Goal: Information Seeking & Learning: Learn about a topic

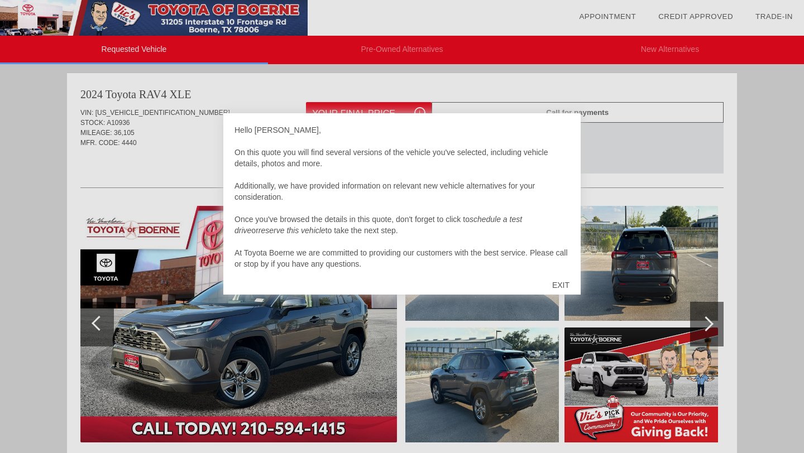
click at [558, 286] on div "EXIT" at bounding box center [561, 285] width 40 height 33
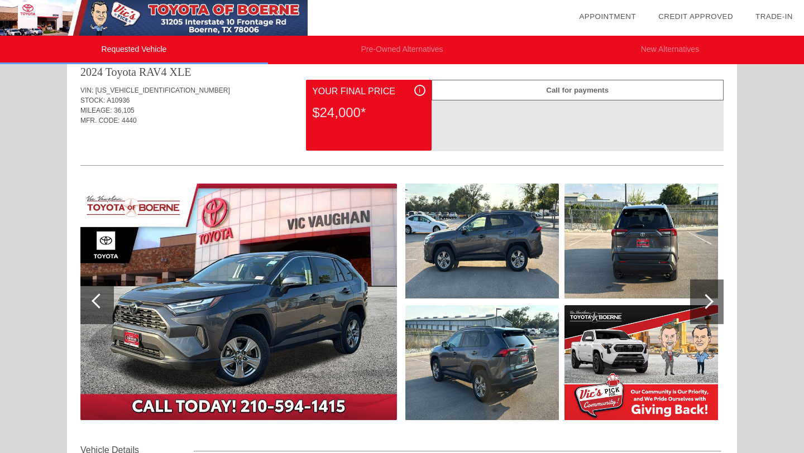
scroll to position [28, 0]
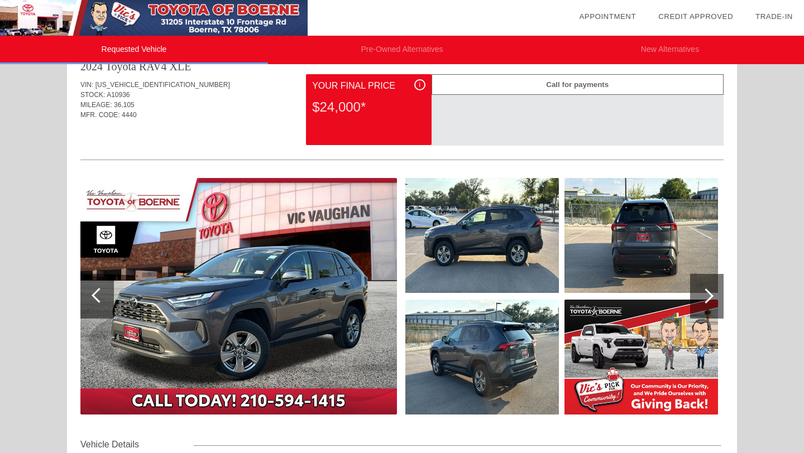
click at [710, 303] on div at bounding box center [706, 296] width 33 height 45
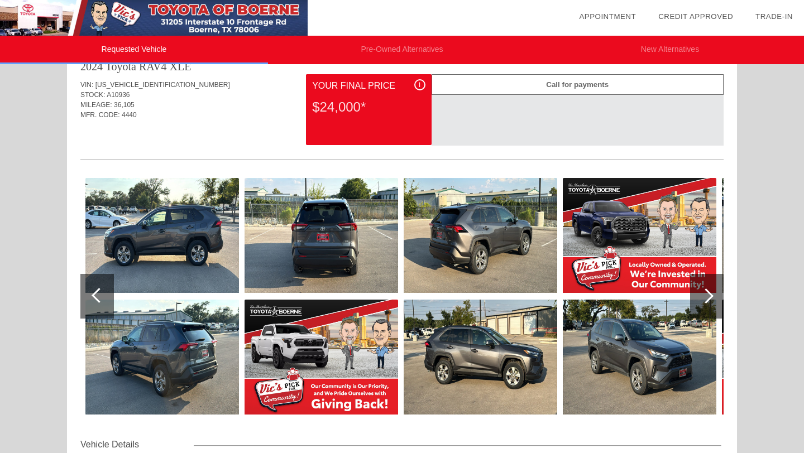
click at [710, 303] on div at bounding box center [706, 296] width 33 height 45
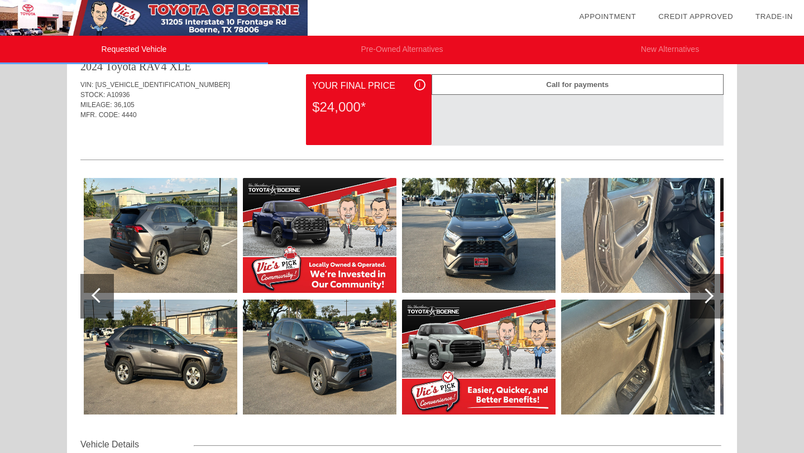
click at [710, 303] on div at bounding box center [706, 296] width 33 height 45
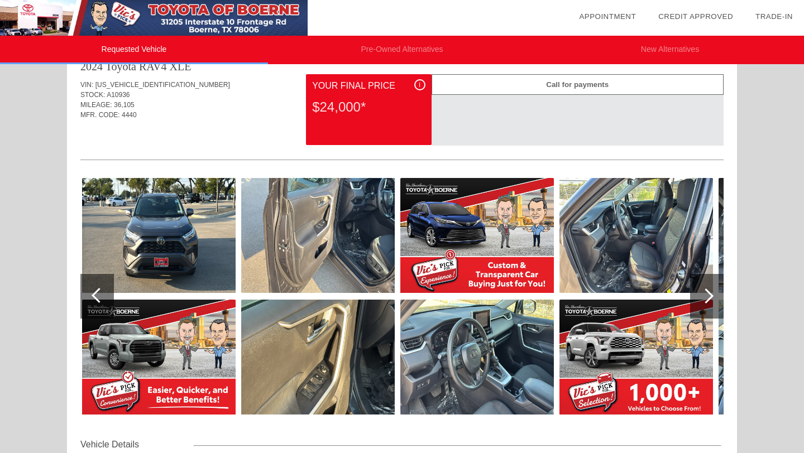
click at [710, 303] on div at bounding box center [706, 296] width 33 height 45
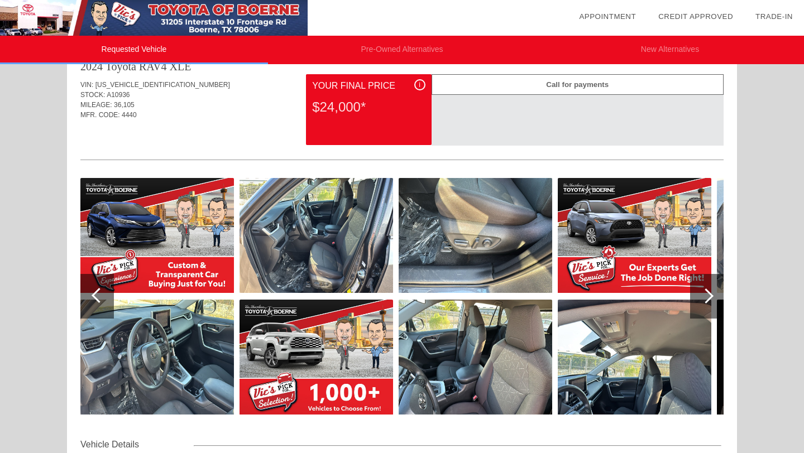
click at [703, 297] on div at bounding box center [705, 296] width 15 height 15
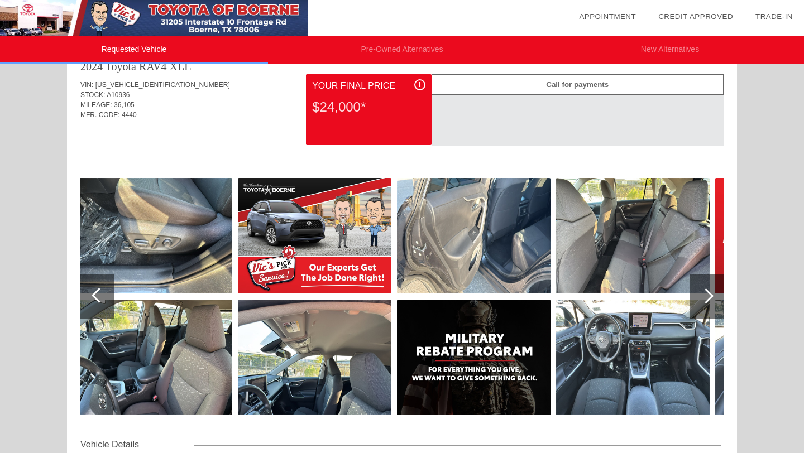
click at [703, 297] on div at bounding box center [705, 296] width 15 height 15
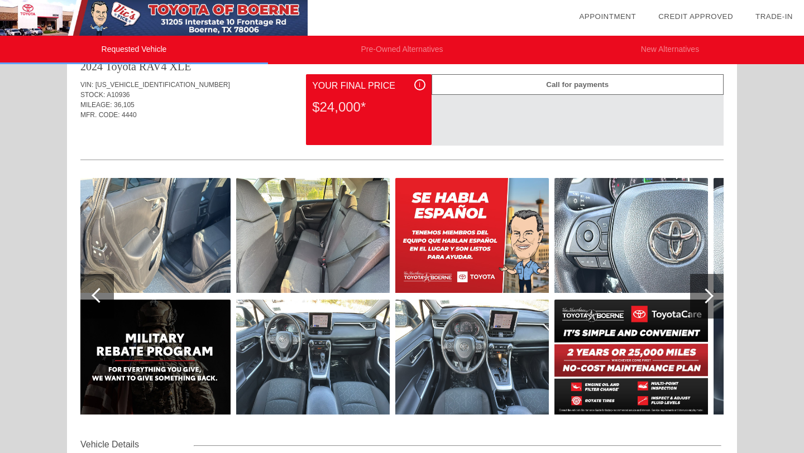
click at [703, 297] on div at bounding box center [705, 296] width 15 height 15
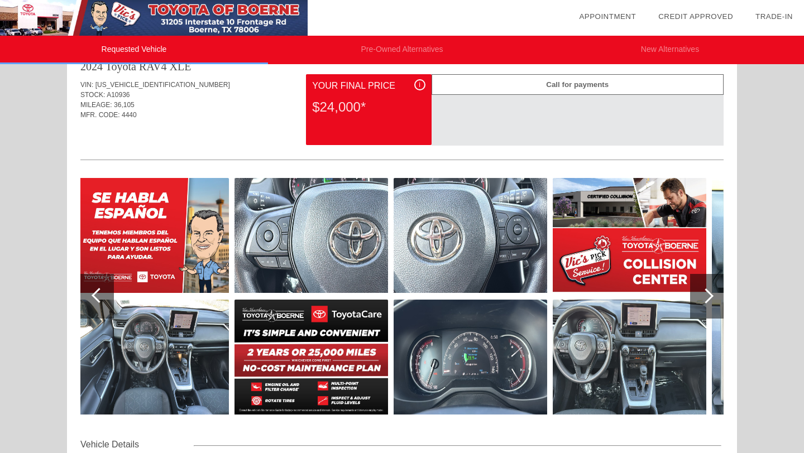
click at [703, 297] on div at bounding box center [705, 296] width 15 height 15
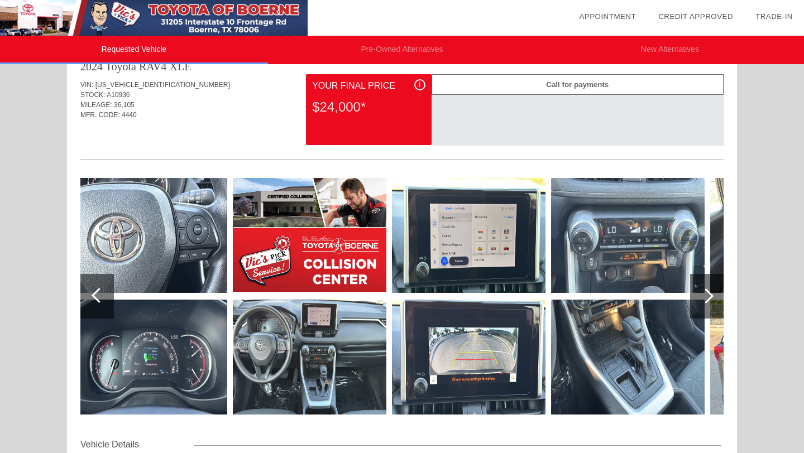
click at [703, 297] on div at bounding box center [705, 296] width 15 height 15
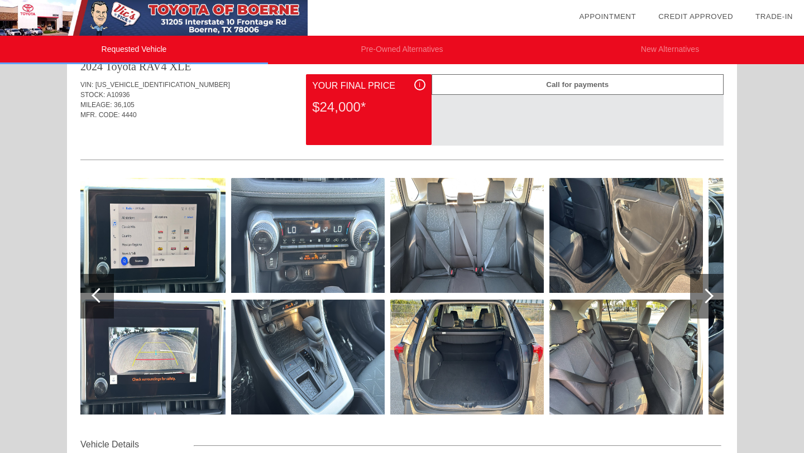
click at [703, 297] on div at bounding box center [705, 296] width 15 height 15
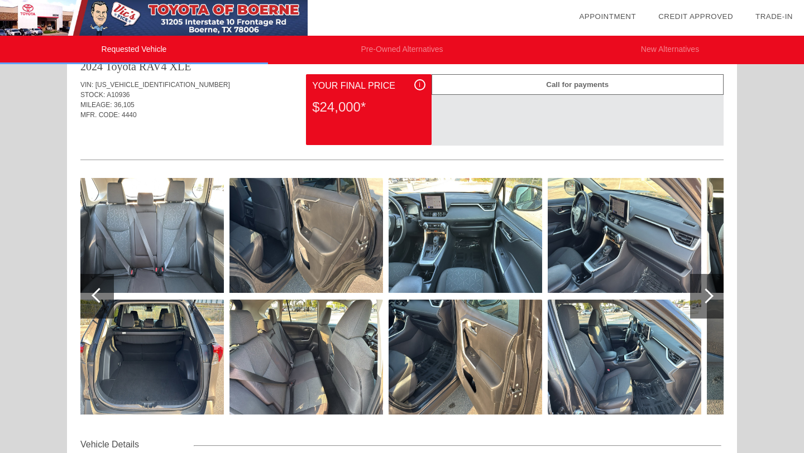
click at [703, 297] on div at bounding box center [705, 296] width 15 height 15
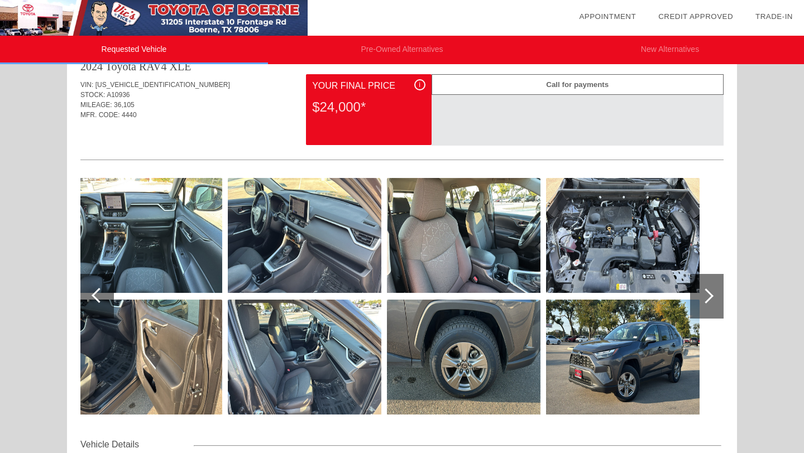
click at [703, 297] on div at bounding box center [705, 296] width 15 height 15
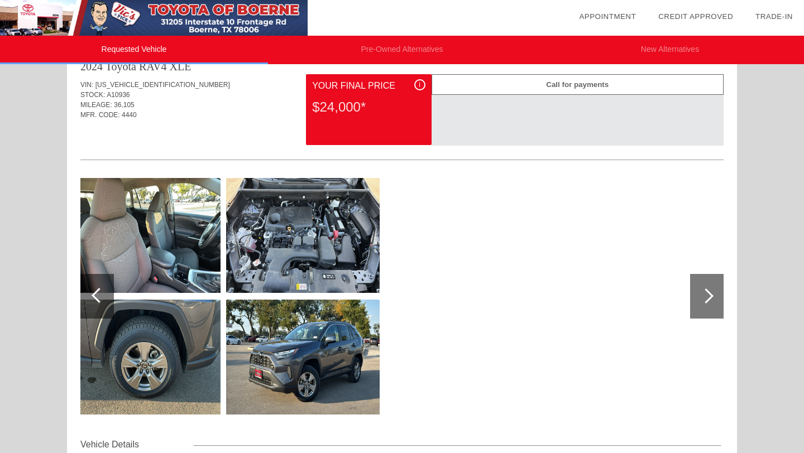
click at [703, 297] on div at bounding box center [705, 296] width 15 height 15
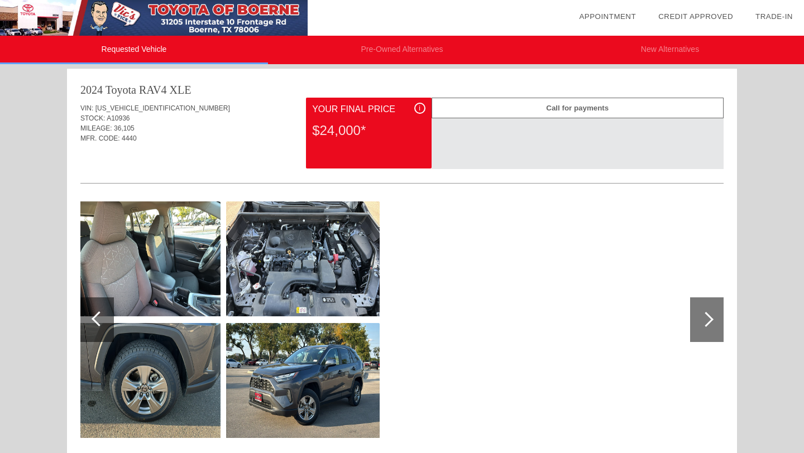
scroll to position [0, 0]
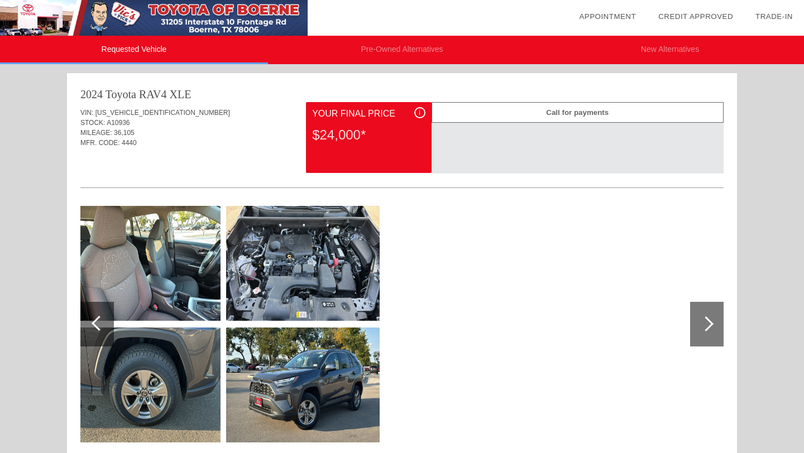
click at [397, 49] on li "Pre-Owned Alternatives" at bounding box center [402, 50] width 268 height 28
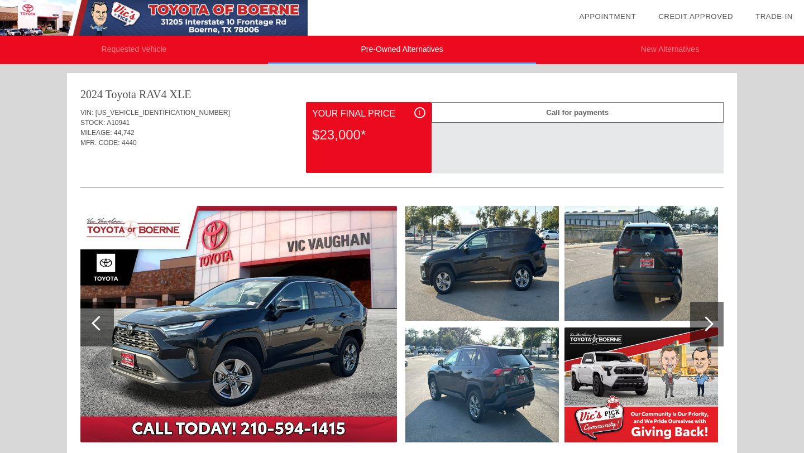
click at [662, 52] on li "New Alternatives" at bounding box center [670, 50] width 268 height 28
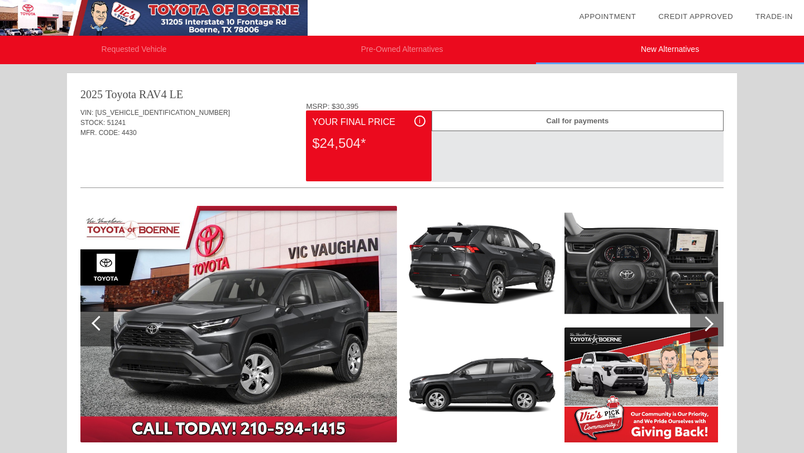
click at [130, 48] on li "Requested Vehicle" at bounding box center [134, 50] width 268 height 28
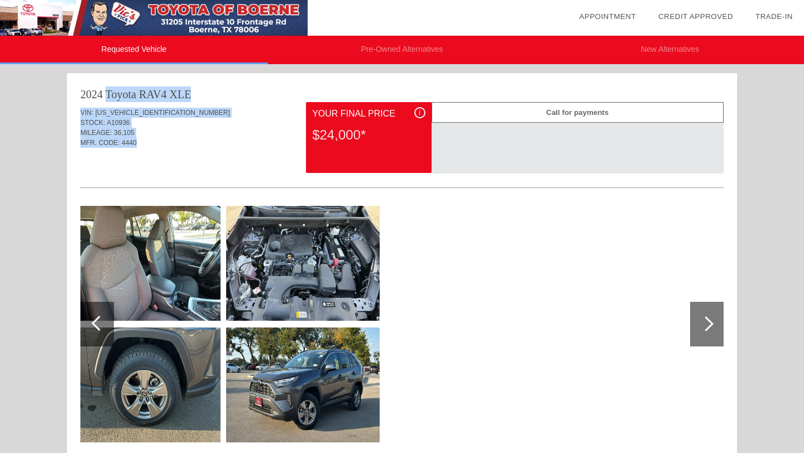
drag, startPoint x: 81, startPoint y: 92, endPoint x: 137, endPoint y: 140, distance: 74.1
click at [137, 140] on div "2024 Toyota RAV4 XLE VIN: [US_VEHICLE_IDENTIFICATION_NUMBER] STOCK: A10936 MILE…" at bounding box center [402, 383] width 670 height 621
copy div "2024 Toyota RAV4 XLE VIN: [US_VEHICLE_IDENTIFICATION_NUMBER] STOCK: A10936 MILE…"
